Goal: Task Accomplishment & Management: Manage account settings

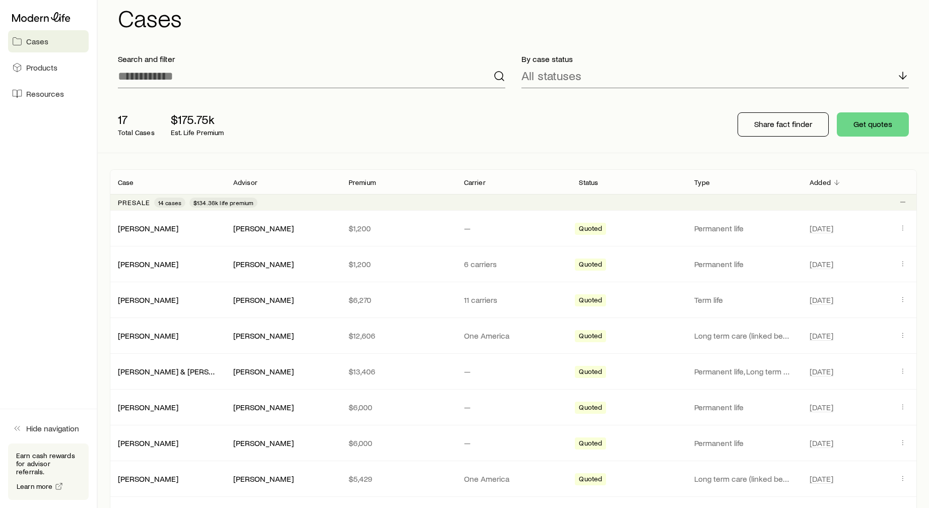
scroll to position [26, 0]
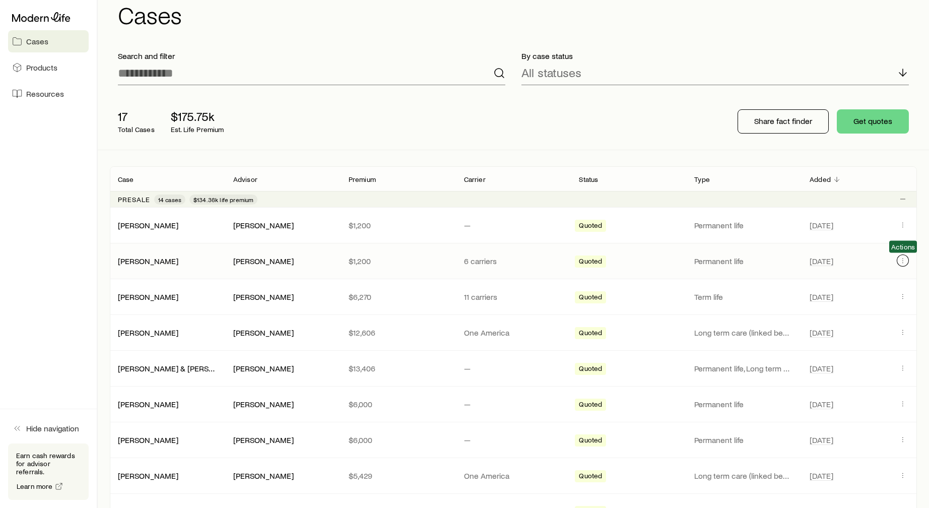
click at [903, 263] on icon "Client cases" at bounding box center [903, 260] width 8 height 8
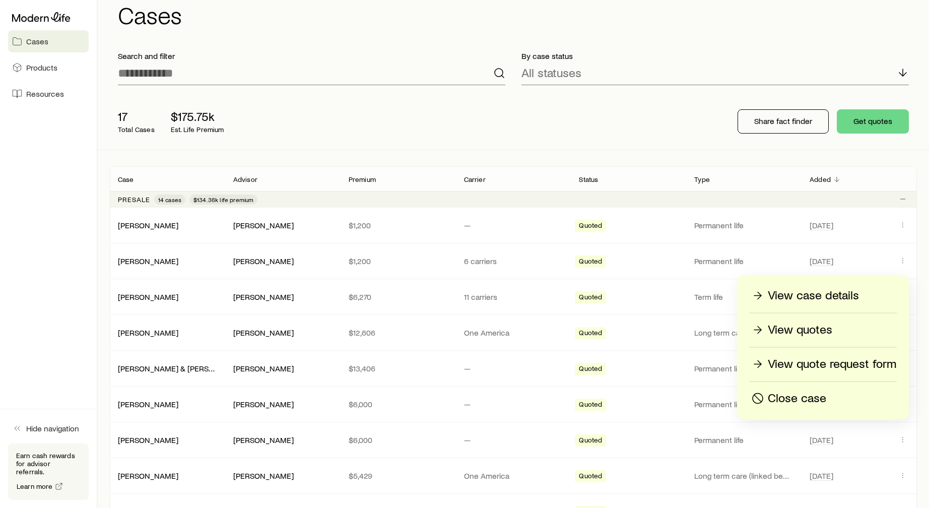
click at [797, 398] on p "Close case" at bounding box center [797, 399] width 58 height 16
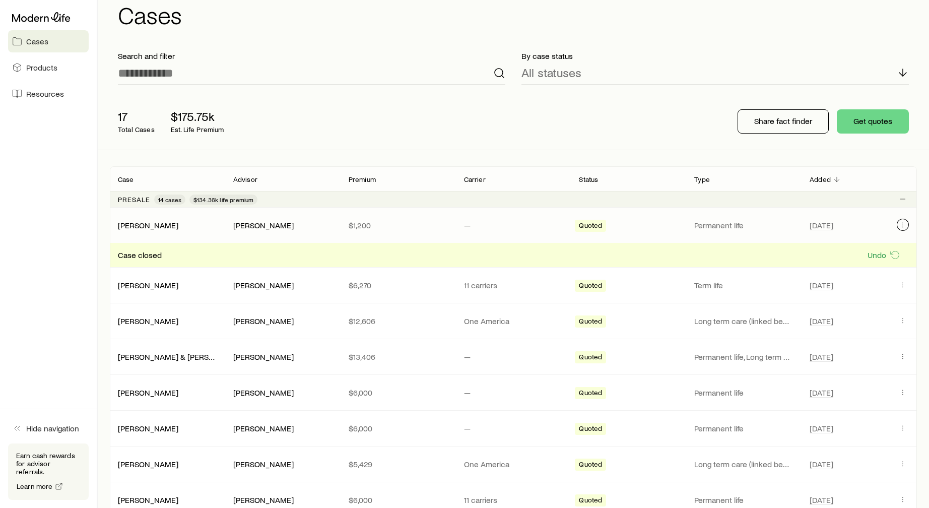
click at [899, 224] on icon "Client cases" at bounding box center [903, 225] width 8 height 8
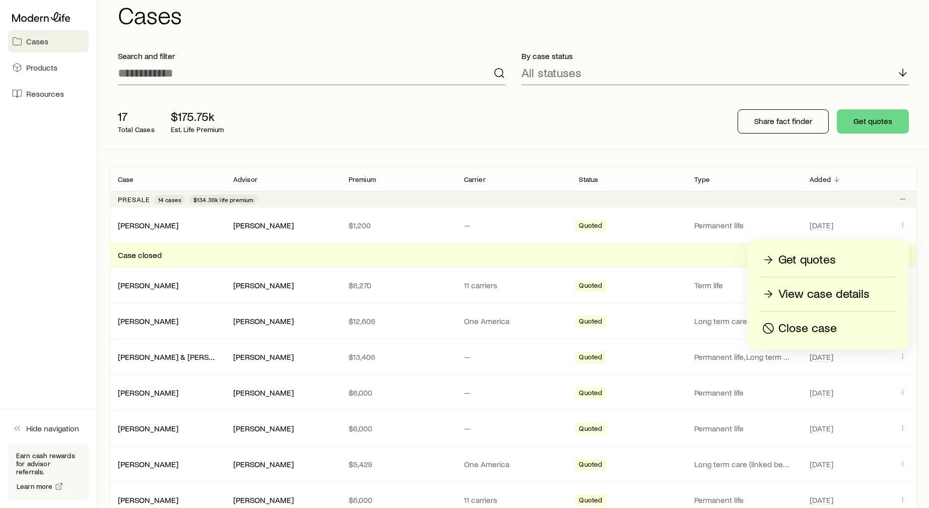
click at [817, 326] on p "Close case" at bounding box center [807, 328] width 58 height 16
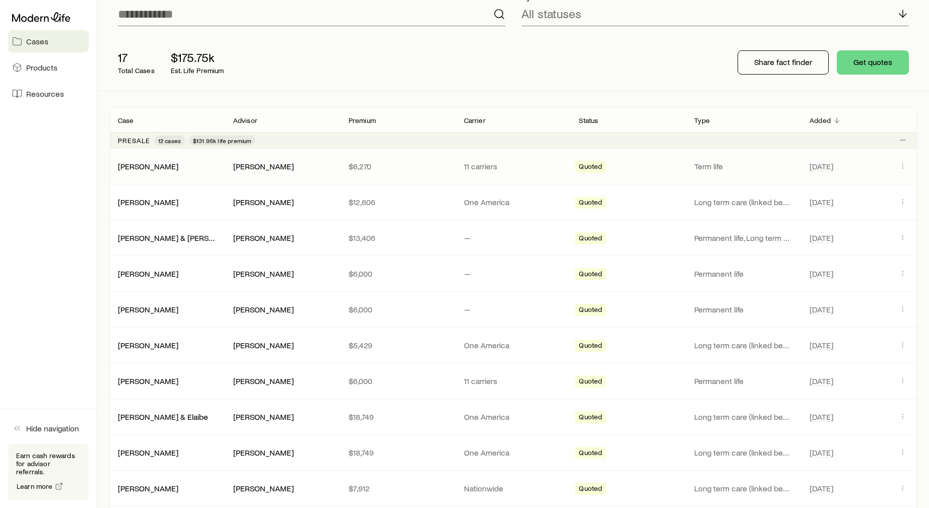
scroll to position [92, 0]
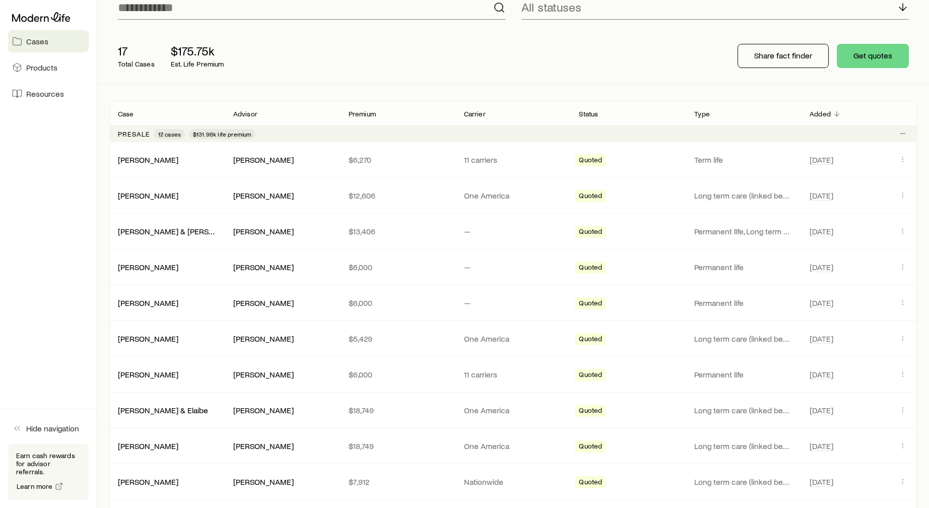
click at [649, 65] on div "17 Total Cases $175.75k Est. Life Premium Share fact finder Get quotes" at bounding box center [513, 56] width 807 height 56
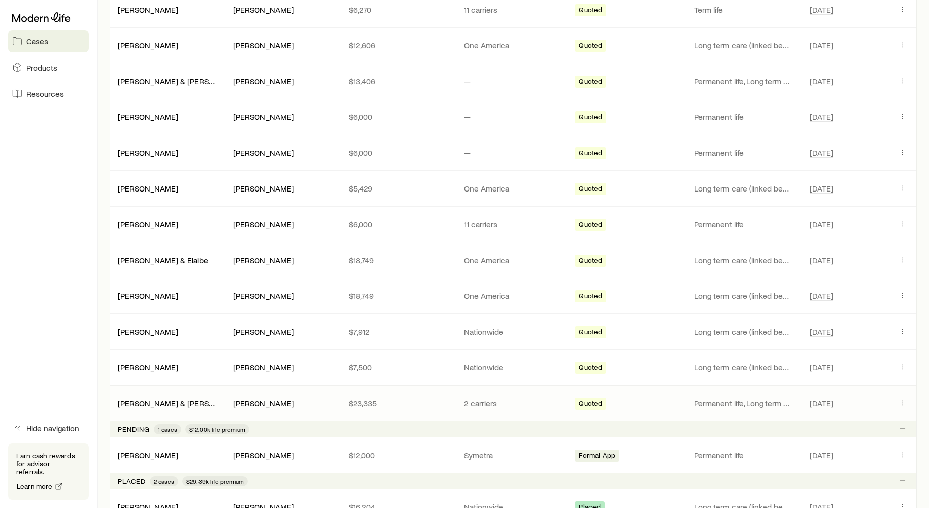
scroll to position [241, 0]
click at [46, 94] on span "Resources" at bounding box center [45, 94] width 38 height 10
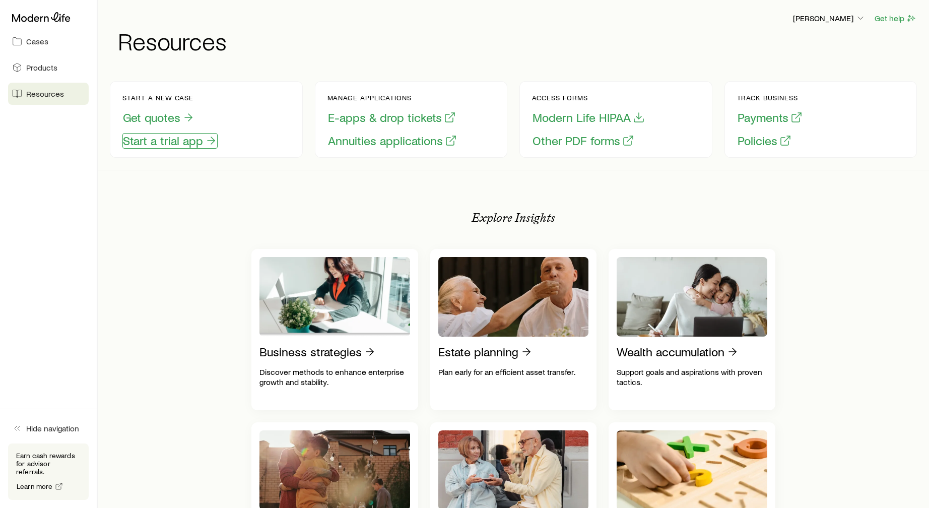
click at [168, 142] on button "Start a trial app" at bounding box center [169, 141] width 95 height 16
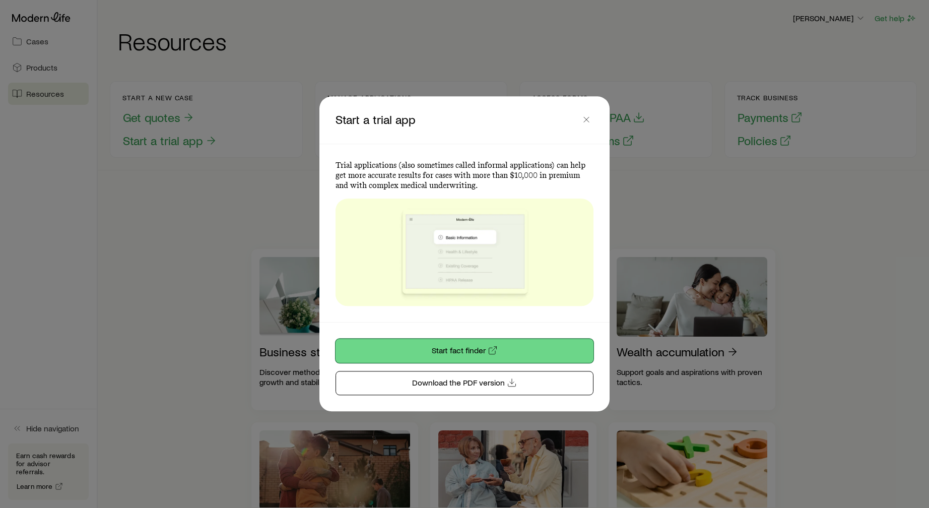
click at [473, 352] on link "Start fact finder" at bounding box center [465, 351] width 258 height 24
